Goal: Task Accomplishment & Management: Manage account settings

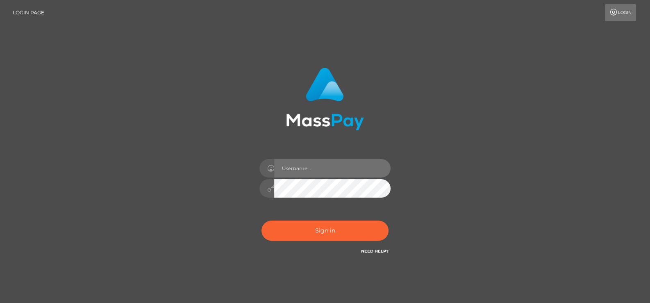
click at [305, 168] on input "text" at bounding box center [332, 168] width 116 height 18
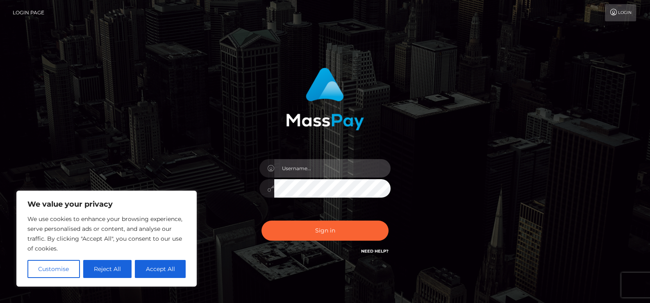
type input "movieznchill"
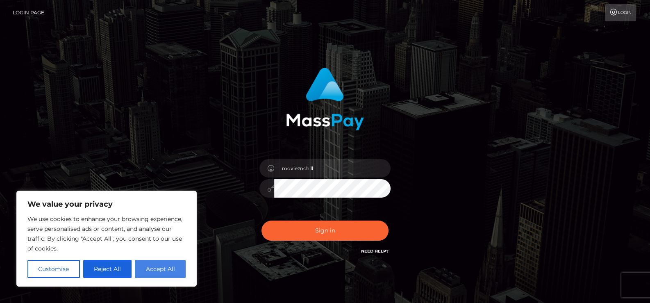
click at [151, 265] on button "Accept All" at bounding box center [160, 269] width 51 height 18
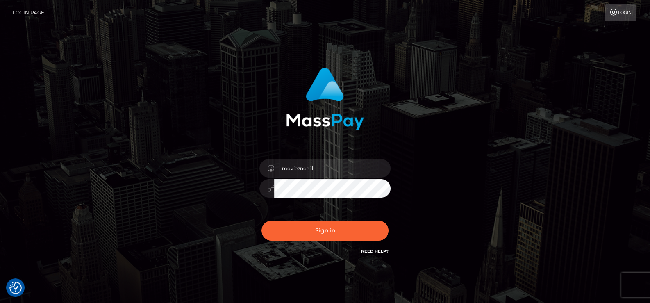
checkbox input "true"
click at [261, 220] on button "Sign in" at bounding box center [324, 230] width 127 height 20
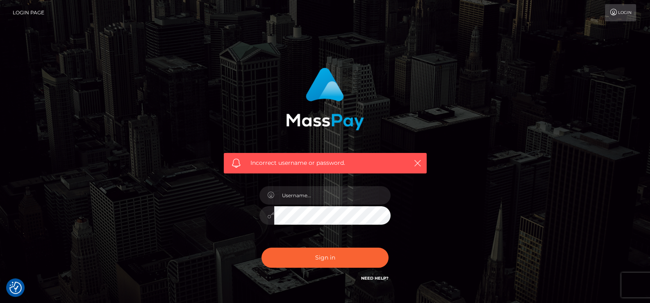
click at [318, 185] on div at bounding box center [324, 211] width 143 height 63
click at [309, 195] on input "text" at bounding box center [332, 195] width 116 height 18
type input "movieznchill"
click at [304, 257] on button "Sign in" at bounding box center [324, 258] width 127 height 20
click at [312, 202] on input "text" at bounding box center [332, 195] width 116 height 18
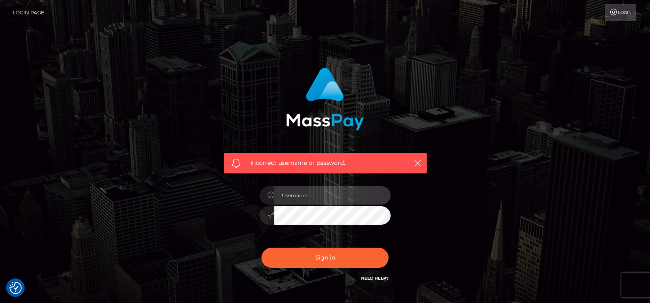
type input "movieznchill"
click at [261, 248] on button "Sign in" at bounding box center [324, 258] width 127 height 20
click at [311, 200] on input "text" at bounding box center [332, 195] width 116 height 18
type input "movieznchill@Gmail.com"
click at [261, 248] on button "Sign in" at bounding box center [324, 258] width 127 height 20
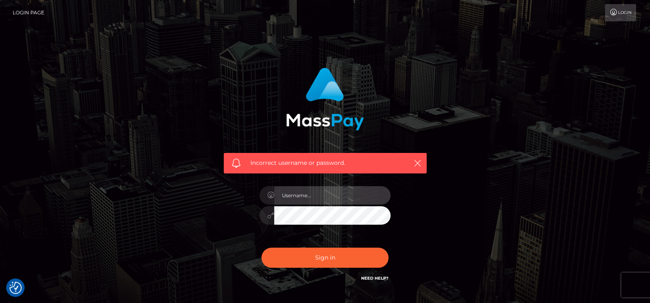
click at [340, 189] on input "text" at bounding box center [332, 195] width 116 height 18
type input "movieznchill"
click at [261, 248] on button "Sign in" at bounding box center [324, 258] width 127 height 20
click at [373, 281] on div "Need Help?" at bounding box center [374, 279] width 27 height 10
click at [373, 279] on link "Need Help?" at bounding box center [374, 277] width 27 height 5
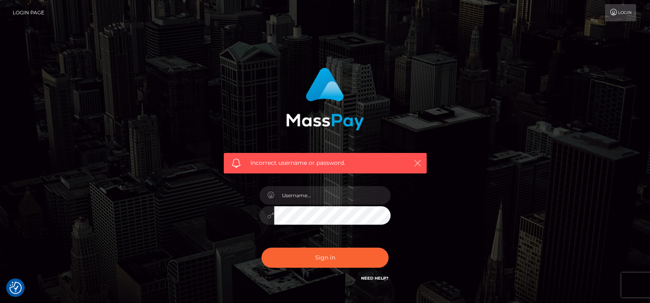
click at [419, 161] on icon "button" at bounding box center [418, 163] width 8 height 8
click at [33, 7] on link "Login Page" at bounding box center [29, 12] width 32 height 17
